Goal: Task Accomplishment & Management: Use online tool/utility

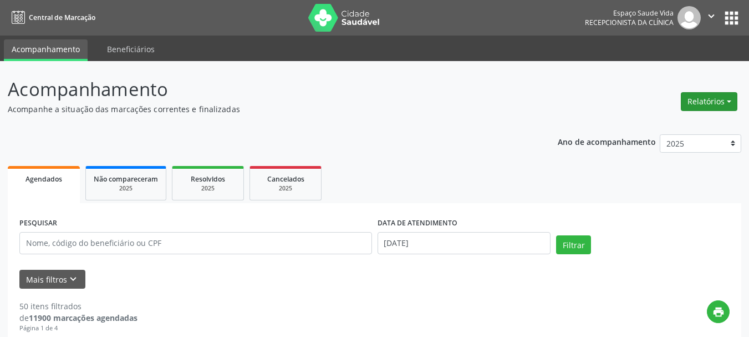
click at [709, 100] on button "Relatórios" at bounding box center [709, 101] width 57 height 19
click at [666, 126] on link "Agendamentos" at bounding box center [678, 126] width 119 height 16
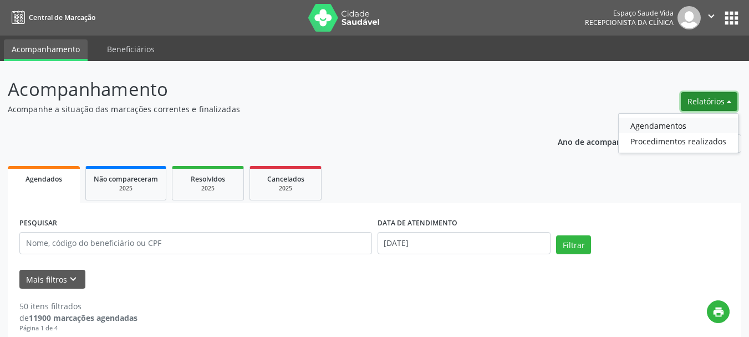
select select "7"
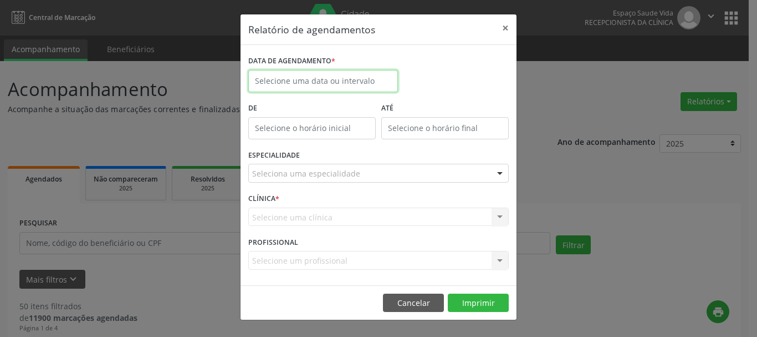
click at [323, 83] on input "text" at bounding box center [323, 81] width 150 height 22
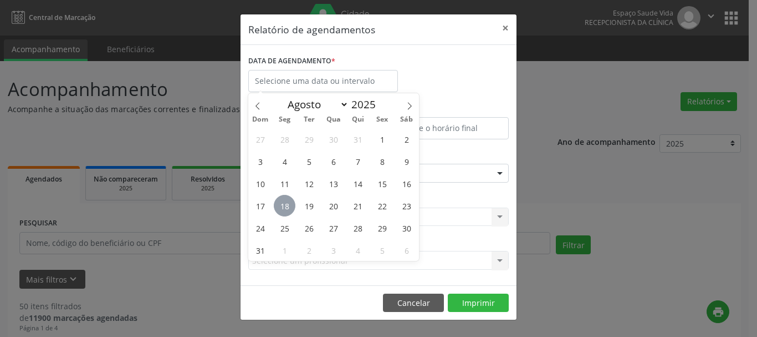
click at [289, 203] on span "18" at bounding box center [285, 206] width 22 height 22
type input "[DATE]"
click at [289, 203] on span "18" at bounding box center [285, 206] width 22 height 22
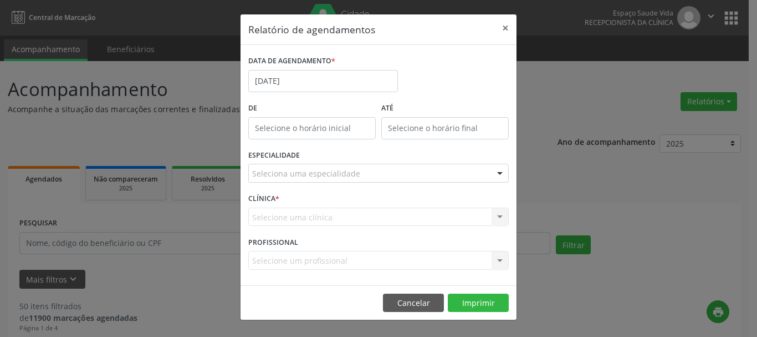
click at [339, 180] on div "Seleciona uma especialidade" at bounding box center [378, 173] width 261 height 19
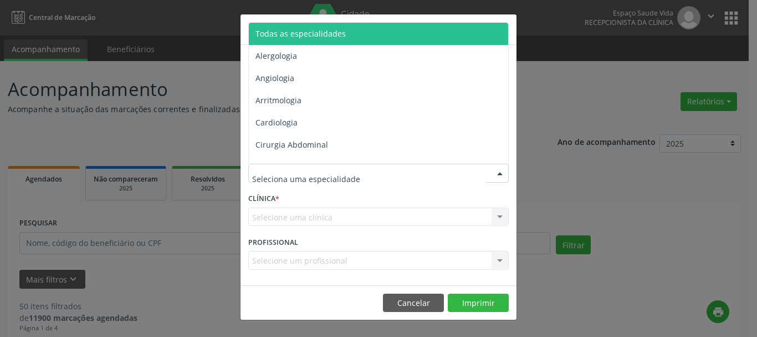
click at [292, 36] on span "Todas as especialidades" at bounding box center [301, 33] width 90 height 11
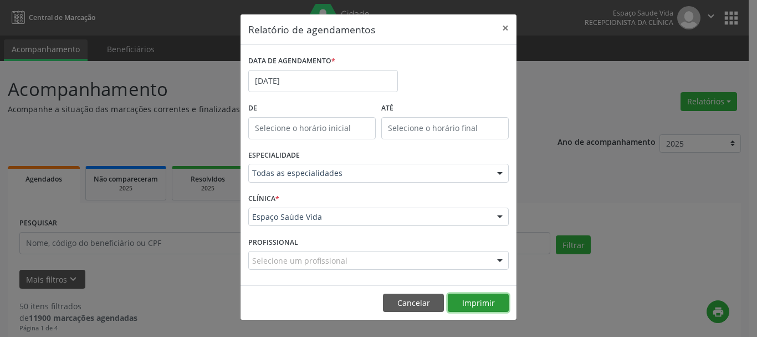
click at [483, 301] on button "Imprimir" at bounding box center [478, 302] width 61 height 19
